Goal: Find specific page/section: Find specific page/section

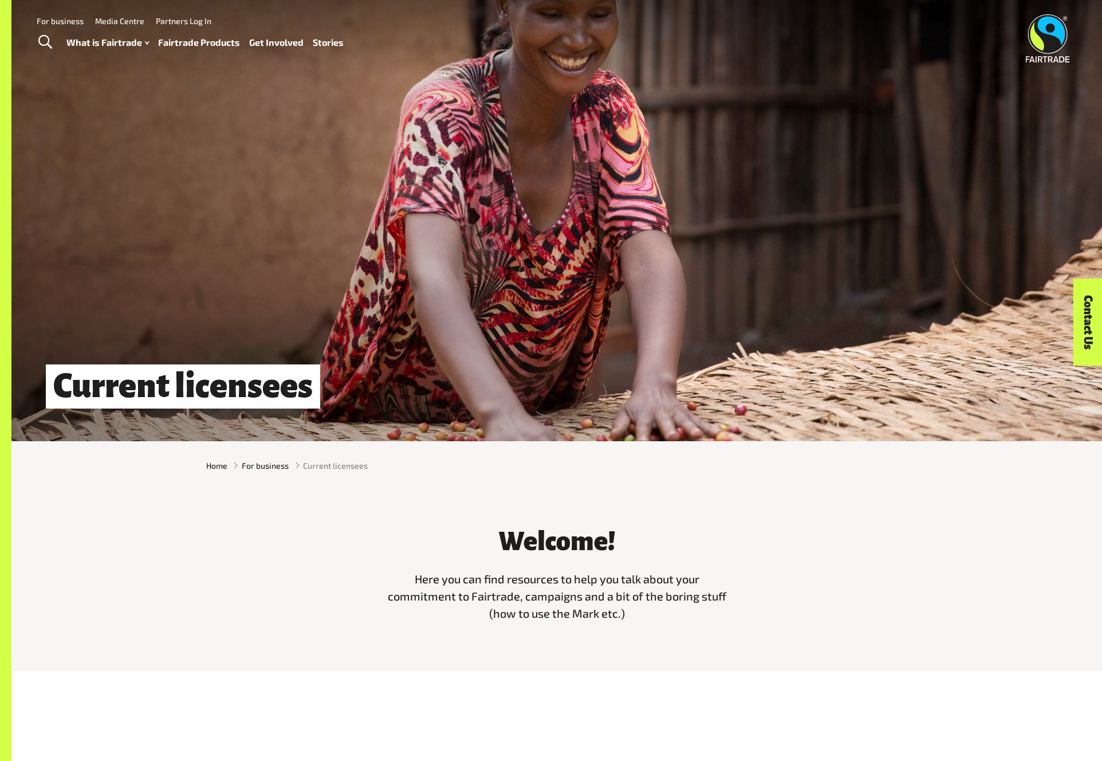
drag, startPoint x: 918, startPoint y: 64, endPoint x: 916, endPoint y: 52, distance: 12.7
click at [917, 57] on div "Menu For business Media Centre Partners Log In What is Fairtrade How Fairtrade …" at bounding box center [551, 38] width 1102 height 77
click at [45, 46] on span "Toggle Search" at bounding box center [45, 42] width 14 height 15
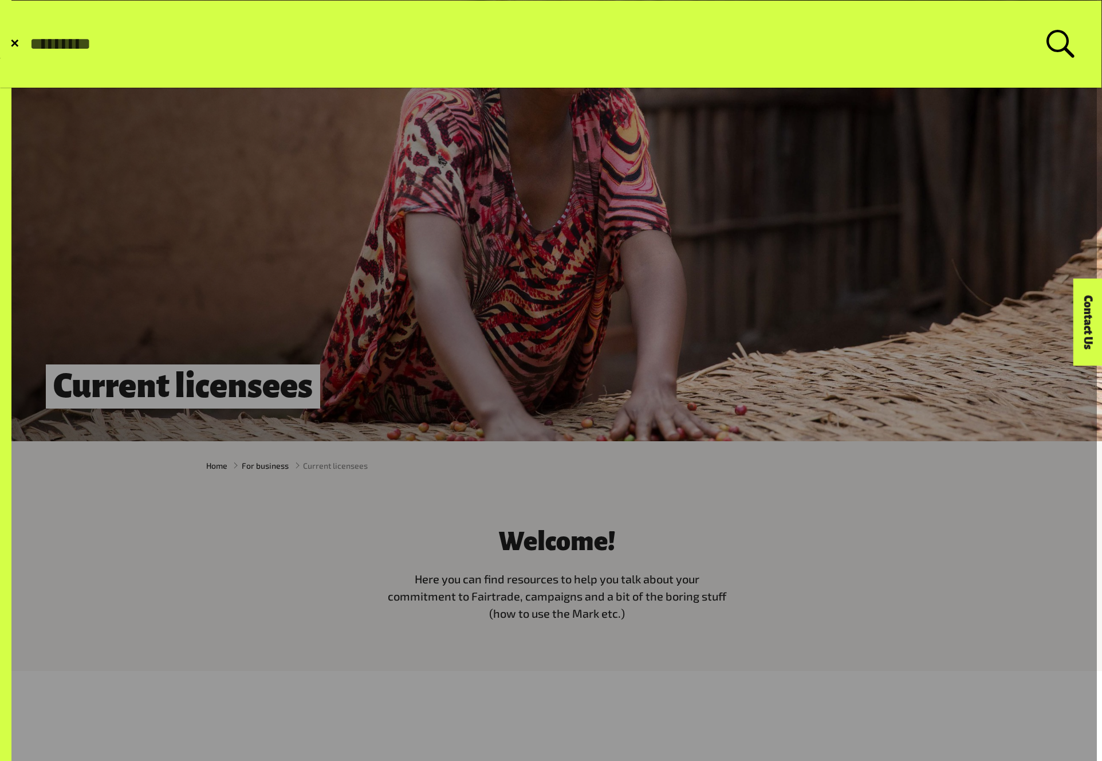
drag, startPoint x: 111, startPoint y: 128, endPoint x: 89, endPoint y: 100, distance: 35.5
click at [111, 128] on link at bounding box center [548, 551] width 1097 height 1102
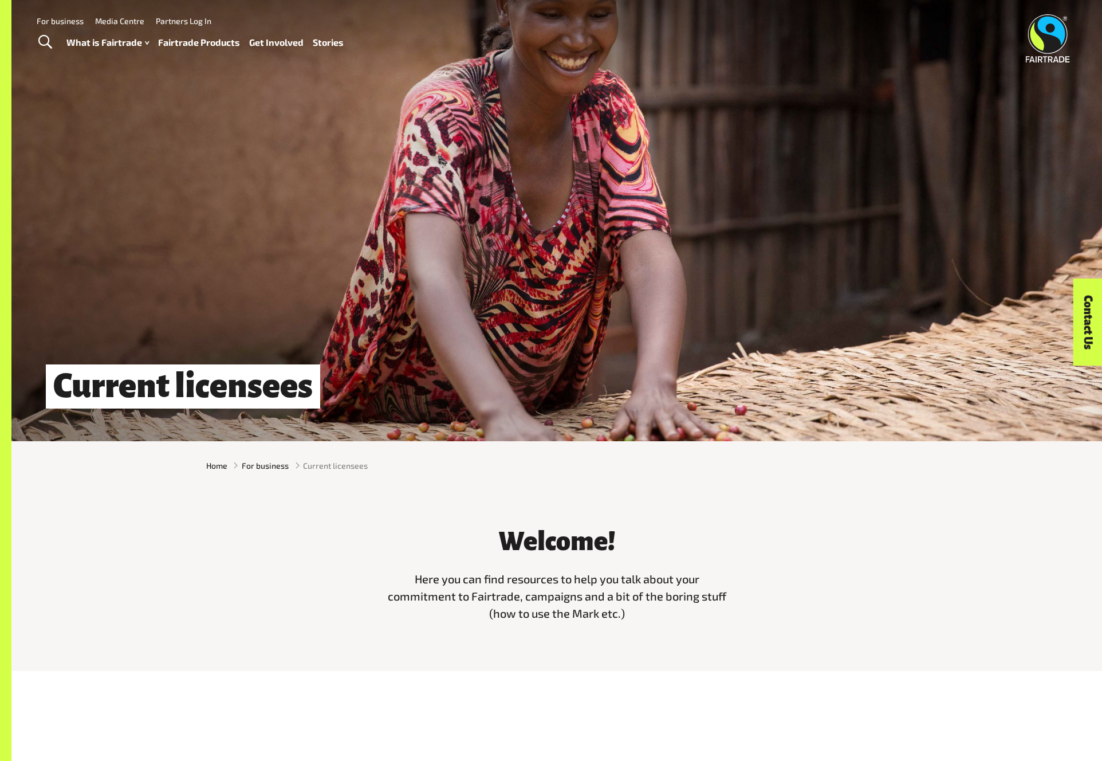
click at [50, 22] on link "For business" at bounding box center [60, 21] width 47 height 10
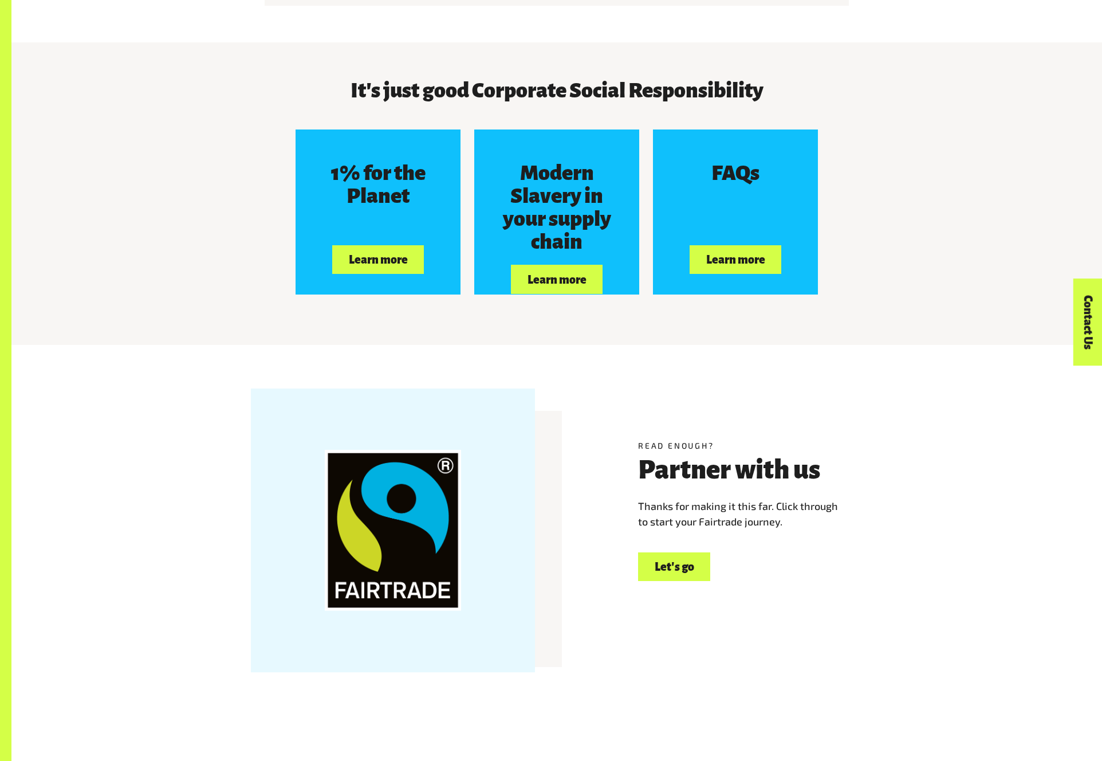
scroll to position [3167, 0]
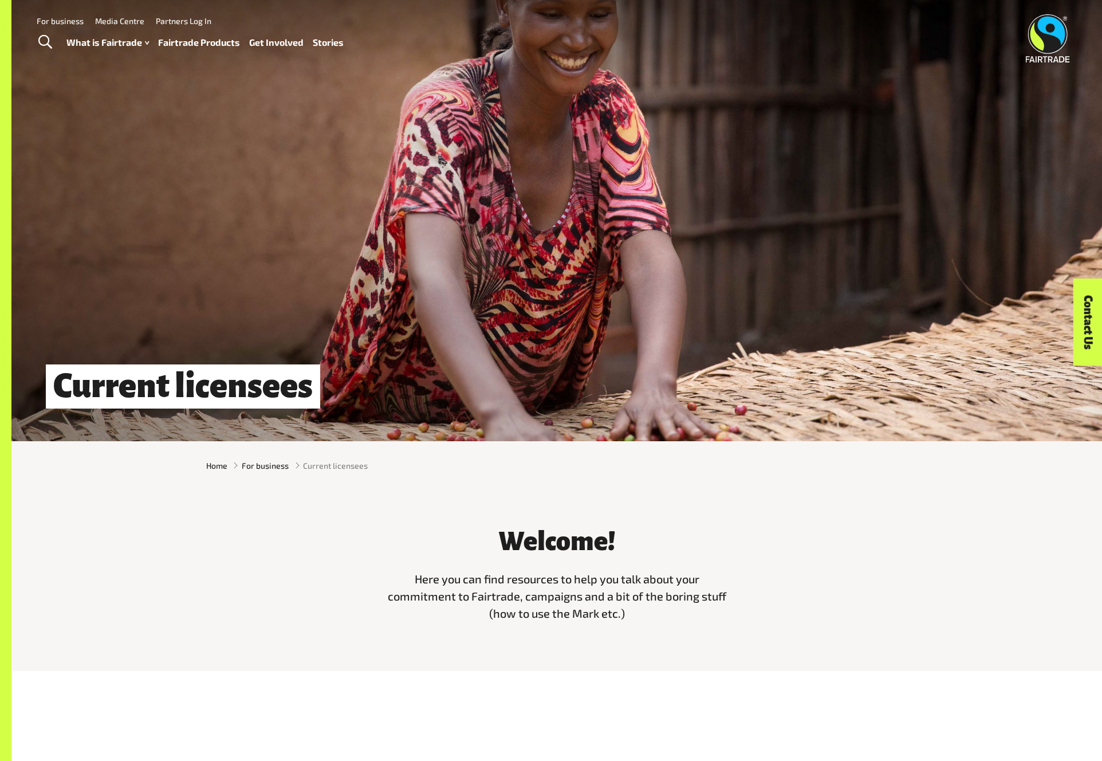
scroll to position [5, 0]
